Goal: Find specific page/section: Find specific page/section

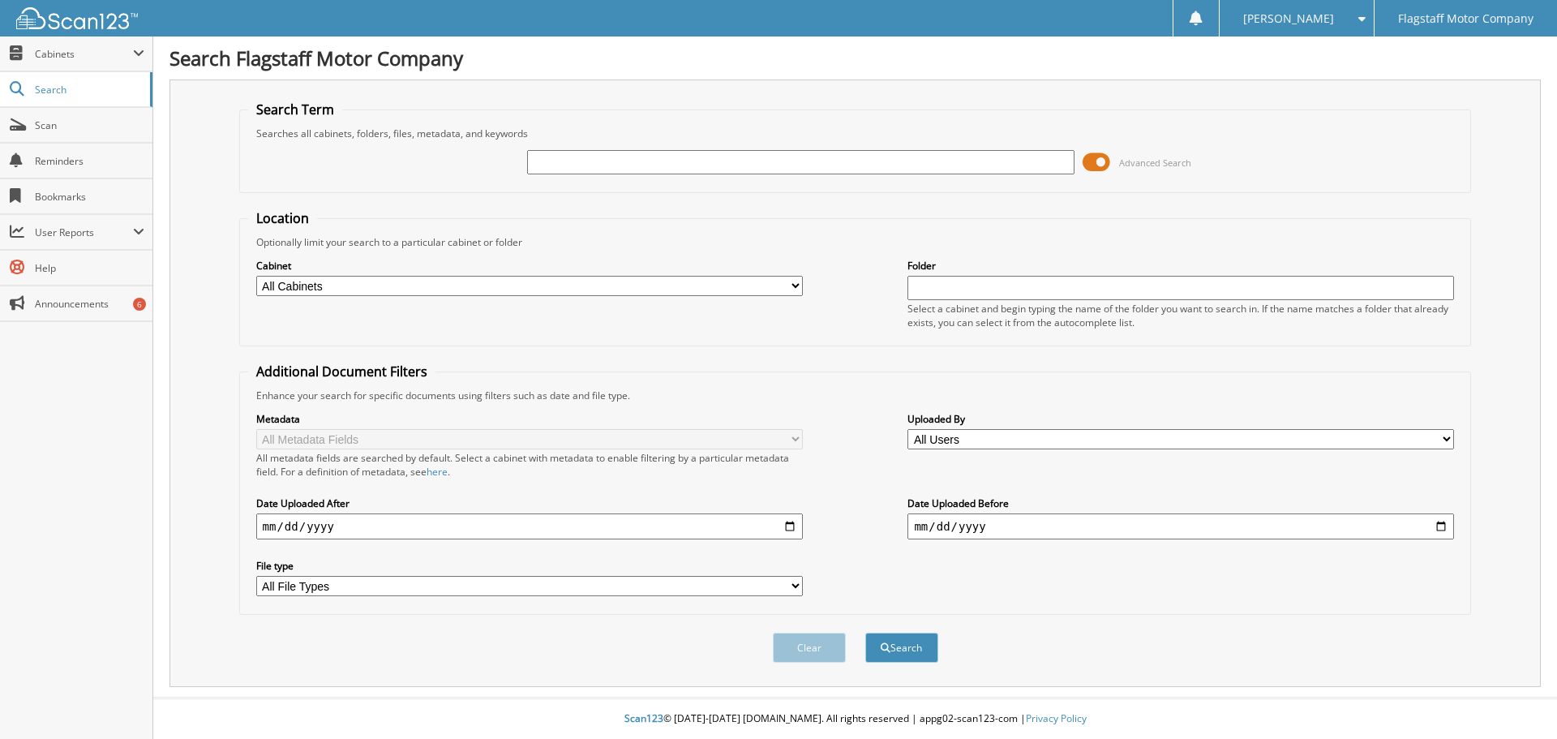
click at [573, 165] on input "text" at bounding box center [800, 162] width 547 height 24
type input "X3037"
click at [865, 633] on button "Search" at bounding box center [901, 648] width 73 height 30
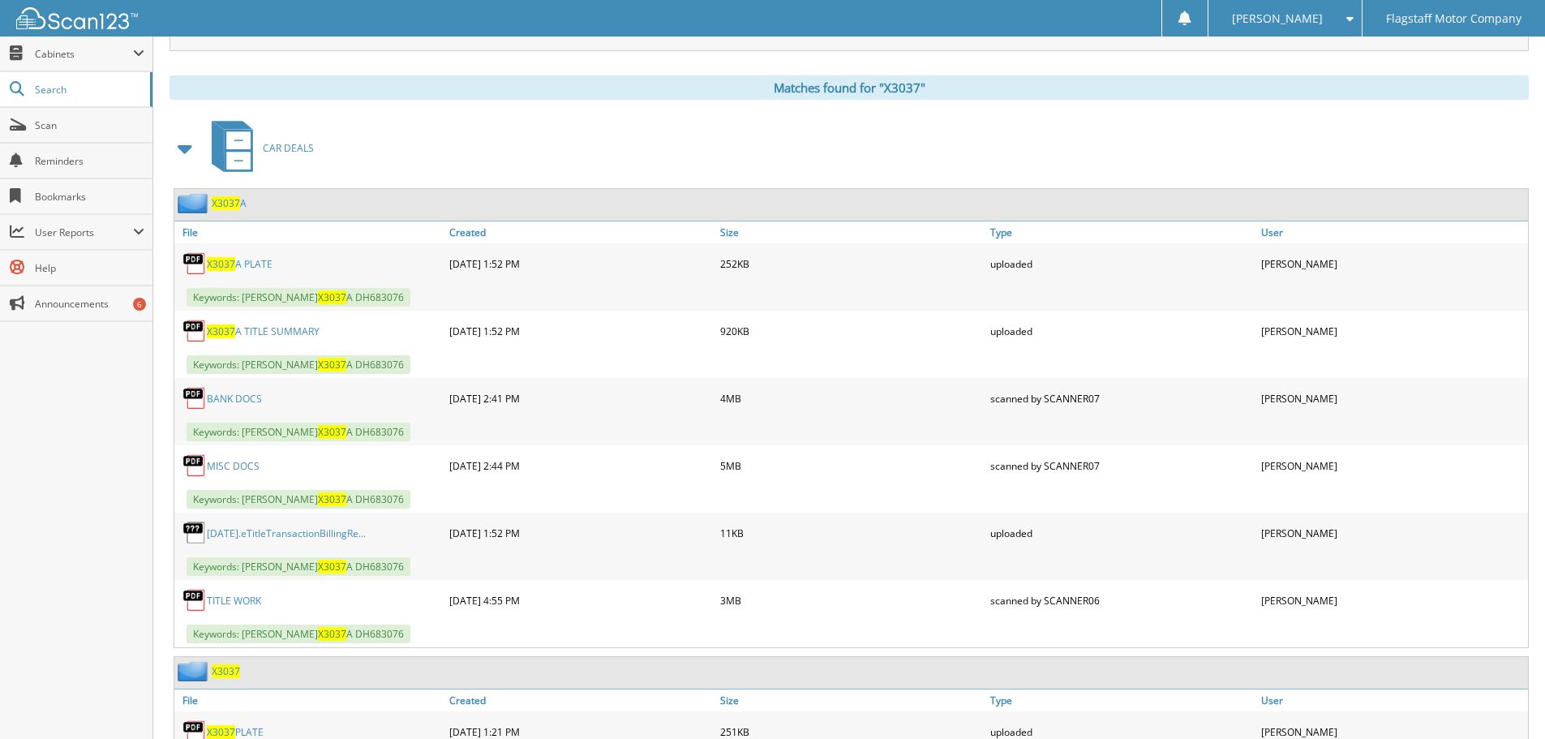
scroll to position [730, 0]
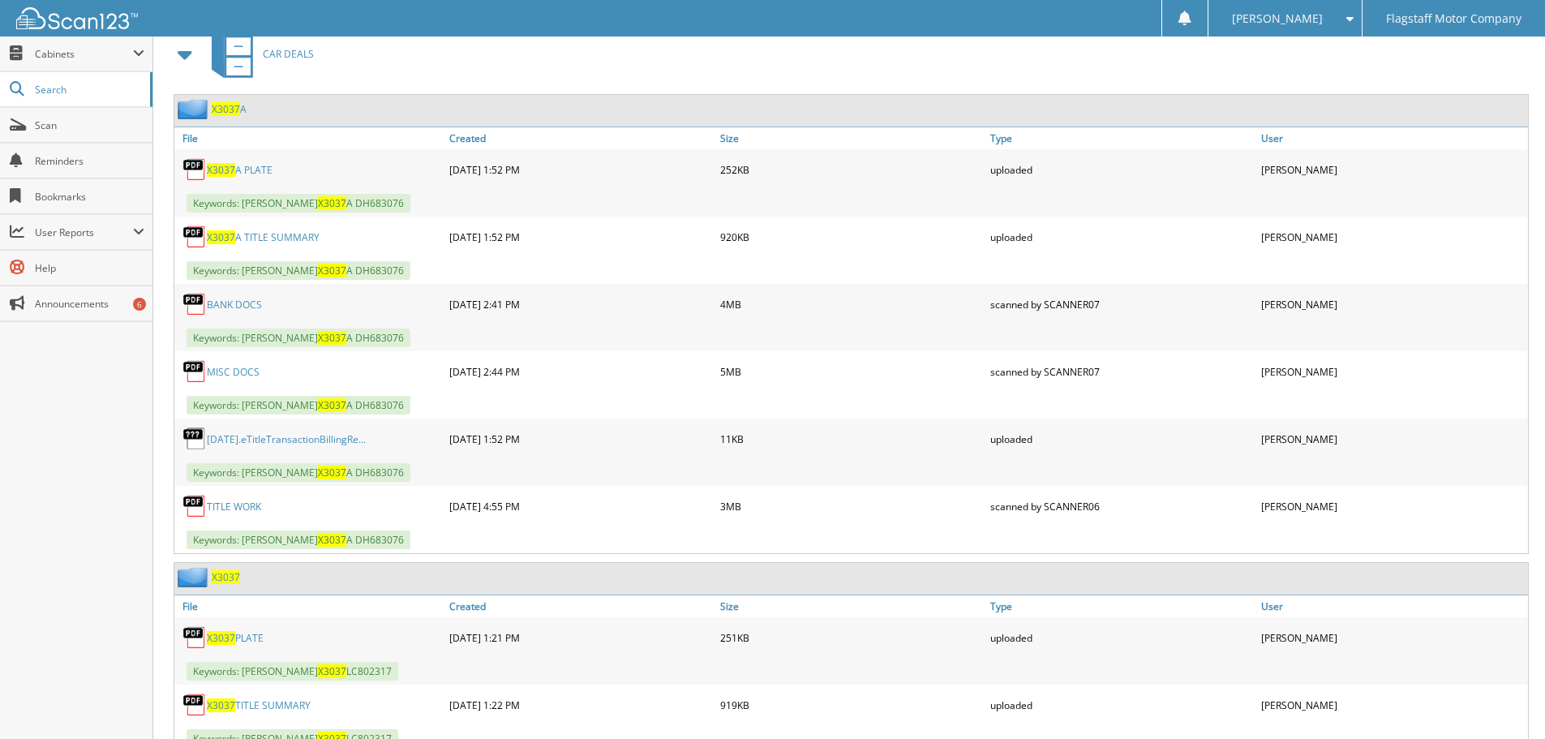
click at [231, 299] on link "BANK DOCS" at bounding box center [234, 305] width 55 height 14
click at [1375, 69] on div "CAR DEALS" at bounding box center [849, 54] width 1359 height 64
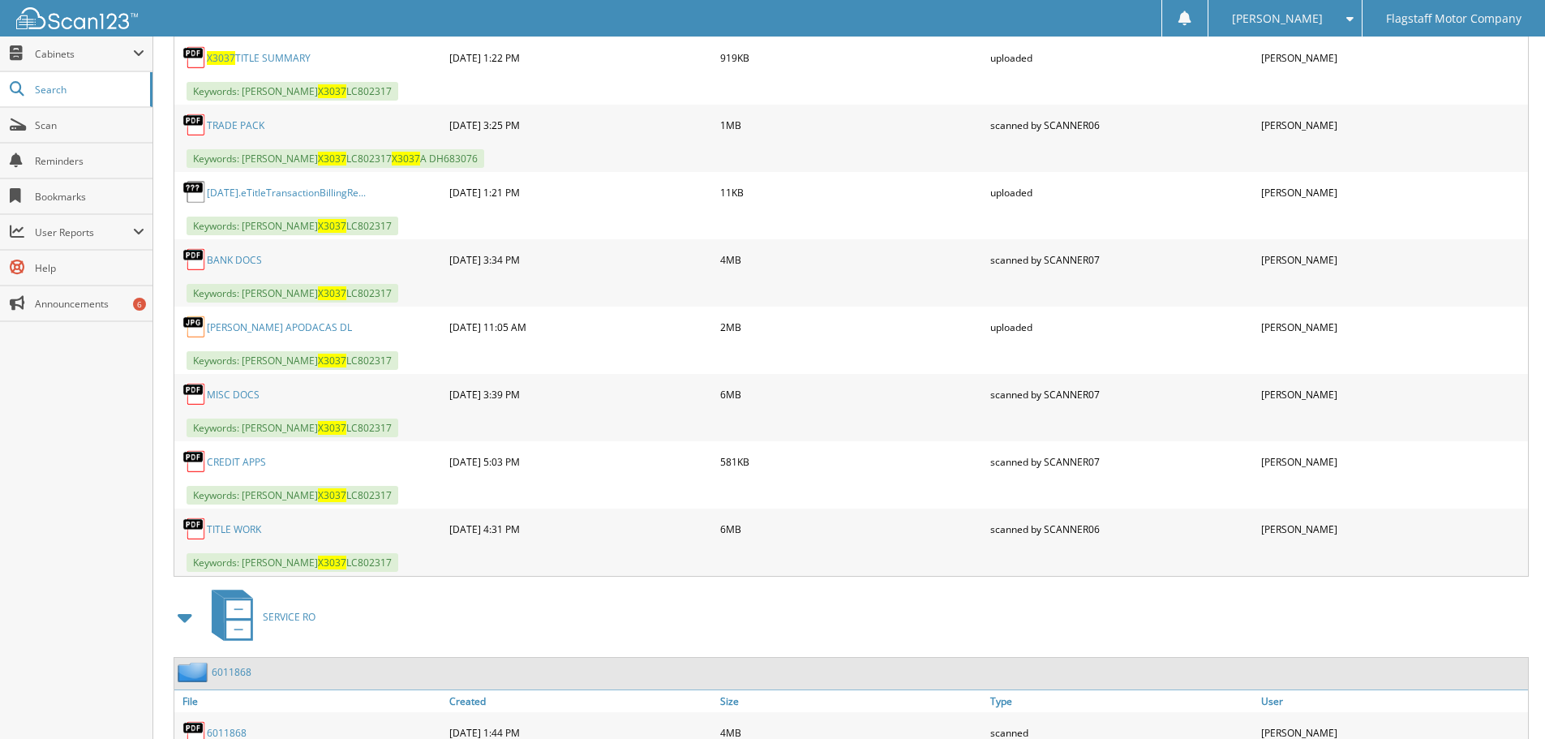
scroll to position [1379, 0]
click at [243, 257] on link "BANK DOCS" at bounding box center [234, 258] width 55 height 14
click at [245, 390] on link "MISC DOCS" at bounding box center [233, 393] width 53 height 14
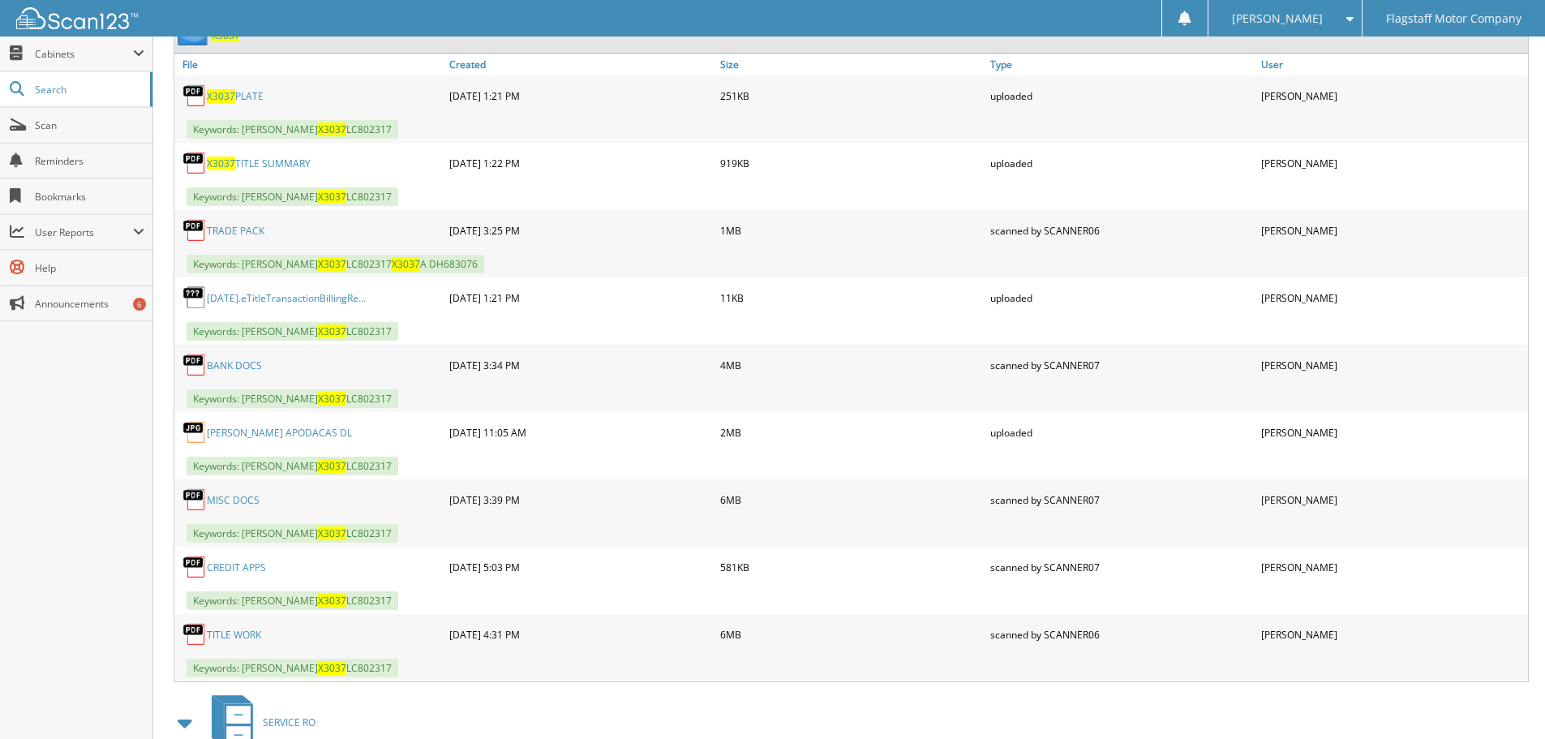
scroll to position [1298, 0]
